Goal: Navigation & Orientation: Find specific page/section

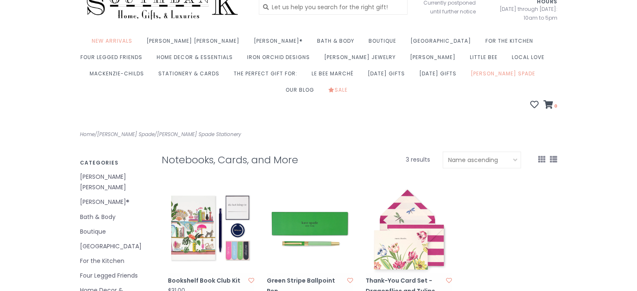
scroll to position [126, 0]
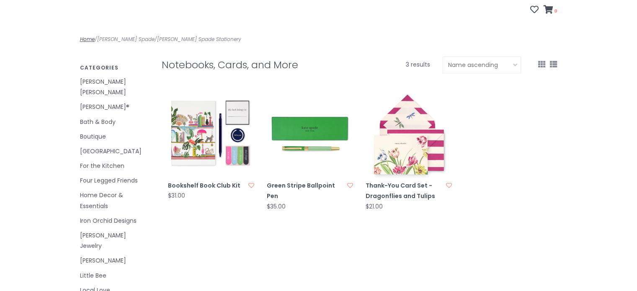
click at [92, 36] on link "Home" at bounding box center [87, 39] width 15 height 7
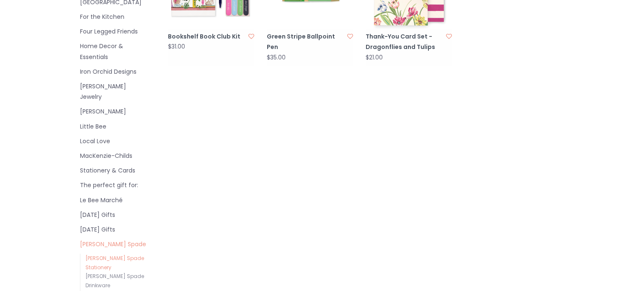
scroll to position [293, 0]
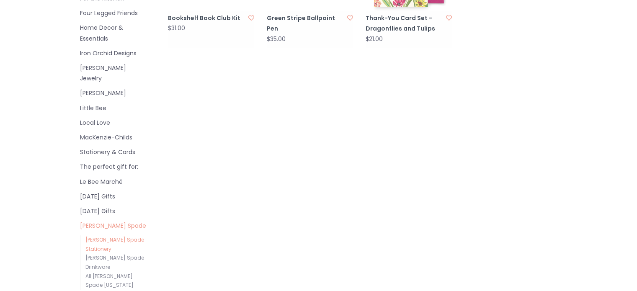
click at [90, 147] on link "Stationery & Cards" at bounding box center [114, 152] width 69 height 10
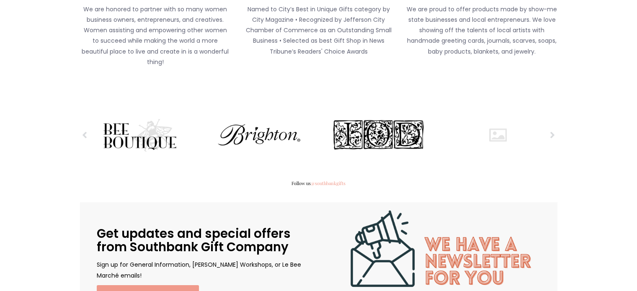
scroll to position [1173, 0]
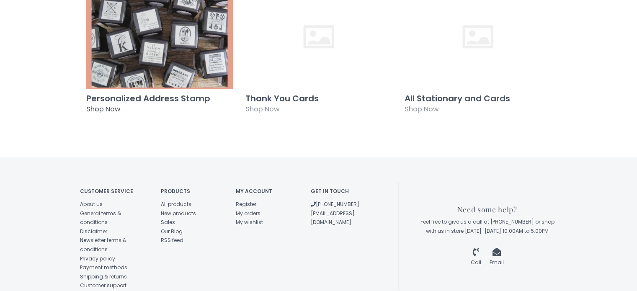
scroll to position [670, 0]
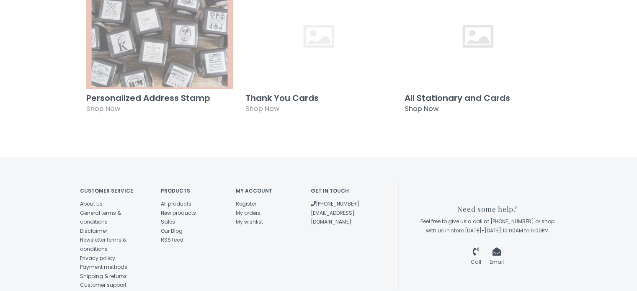
click at [429, 93] on h3 "All Stationary and Cards" at bounding box center [478, 97] width 147 height 9
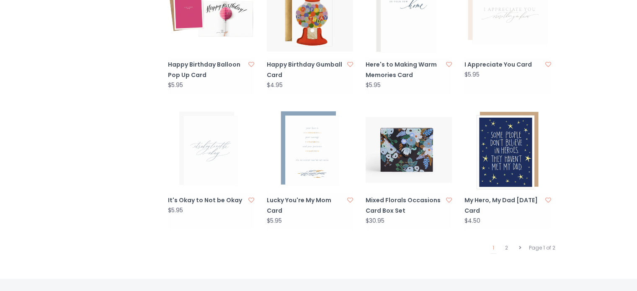
scroll to position [880, 0]
